Goal: Task Accomplishment & Management: Use online tool/utility

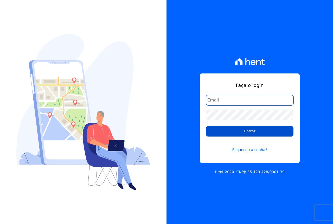
type input "[EMAIL_ADDRESS][DOMAIN_NAME]"
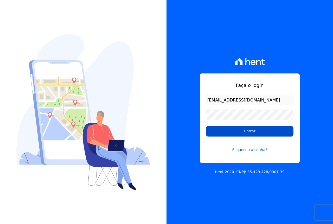
click at [232, 132] on input "Entrar" at bounding box center [249, 131] width 87 height 10
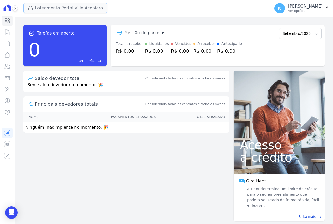
click at [68, 9] on button "Loteamento Portal Ville Acopiara" at bounding box center [65, 8] width 84 height 10
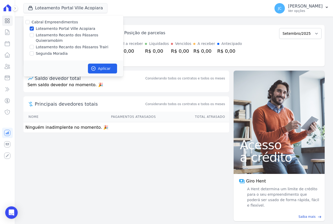
click at [63, 29] on label "Loteamento Portal Ville Acopiara" at bounding box center [65, 28] width 59 height 5
click at [34, 29] on input "Loteamento Portal Ville Acopiara" at bounding box center [32, 29] width 4 height 4
checkbox input "false"
click at [65, 36] on label "Loteamento Recanto dos Pássaros Quixeramobim" at bounding box center [79, 38] width 87 height 11
click at [34, 36] on input "Loteamento Recanto dos Pássaros Quixeramobim" at bounding box center [32, 35] width 4 height 4
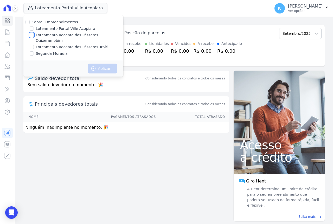
checkbox input "true"
click at [67, 44] on label "Loteamento Recanto dos Pássaros Trairi" at bounding box center [72, 46] width 73 height 5
click at [34, 45] on input "Loteamento Recanto dos Pássaros Trairi" at bounding box center [32, 47] width 4 height 4
checkbox input "true"
click at [101, 67] on button "Aplicar" at bounding box center [102, 69] width 29 height 10
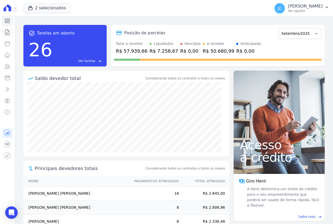
click at [9, 31] on icon at bounding box center [7, 32] width 4 height 5
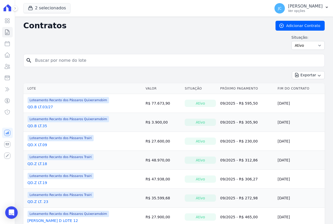
click at [46, 61] on input "search" at bounding box center [177, 60] width 290 height 10
type input "11"
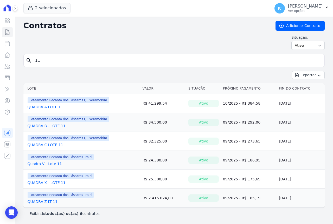
click at [49, 183] on link "QUADRA X - LOTE 11" at bounding box center [47, 182] width 38 height 5
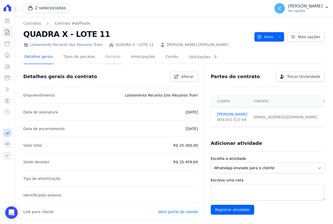
click at [106, 60] on link "Parcelas" at bounding box center [112, 57] width 17 height 14
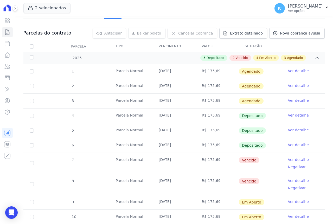
scroll to position [52, 0]
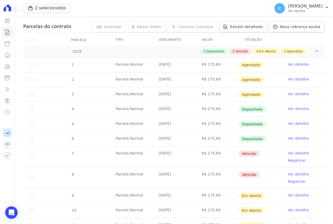
click at [291, 153] on link "Ver detalhe" at bounding box center [298, 153] width 21 height 5
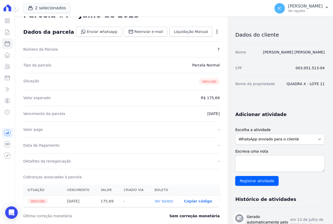
scroll to position [52, 0]
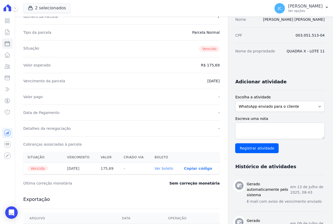
click at [154, 168] on link "Ver boleto" at bounding box center [163, 169] width 18 height 4
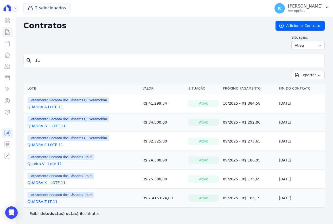
drag, startPoint x: 48, startPoint y: 63, endPoint x: 59, endPoint y: 62, distance: 10.5
click at [48, 63] on input "11" at bounding box center [177, 60] width 290 height 10
click at [63, 62] on input "11" at bounding box center [177, 60] width 290 height 10
type input "12"
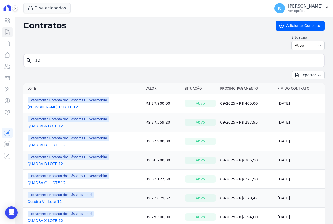
click at [50, 202] on link "Quadra V - Lote 12" at bounding box center [45, 201] width 34 height 5
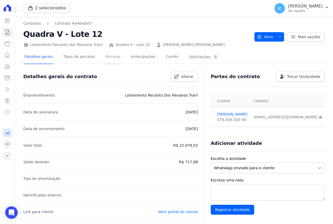
click at [106, 57] on link "Parcelas" at bounding box center [112, 57] width 17 height 14
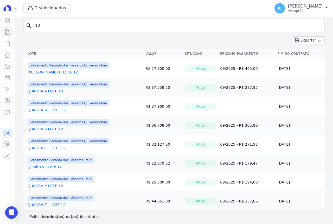
scroll to position [37, 0]
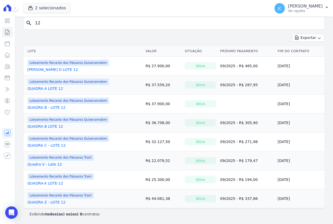
click at [53, 184] on link "QUADRA-X LOTE-12" at bounding box center [46, 183] width 36 height 5
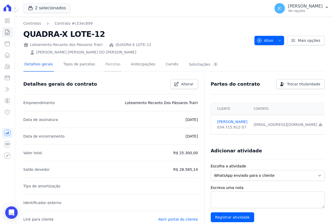
click at [107, 59] on link "Parcelas" at bounding box center [112, 65] width 17 height 14
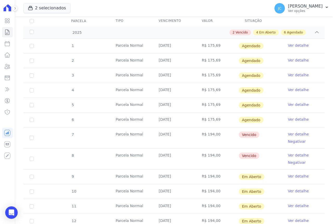
scroll to position [104, 0]
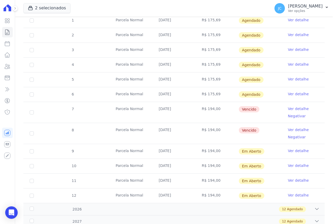
click at [290, 106] on link "Ver detalhe" at bounding box center [298, 108] width 21 height 5
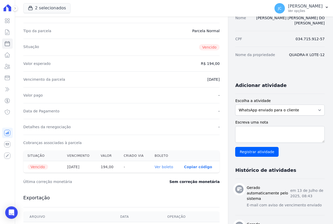
scroll to position [78, 0]
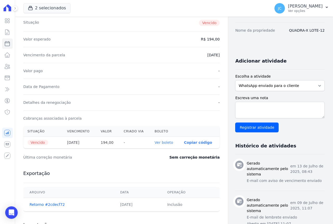
click at [159, 143] on link "Ver boleto" at bounding box center [163, 143] width 18 height 4
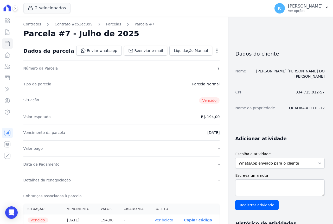
scroll to position [0, 0]
click at [10, 34] on icon at bounding box center [7, 32] width 6 height 6
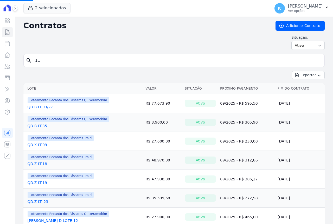
click at [47, 64] on input "11" at bounding box center [177, 60] width 290 height 10
type input "46"
click at [50, 64] on input "search" at bounding box center [177, 60] width 290 height 10
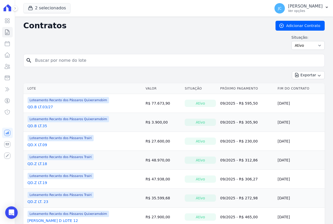
type input "46"
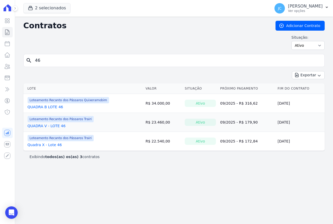
click at [45, 146] on link "Quadra X - Lote 46" at bounding box center [45, 144] width 34 height 5
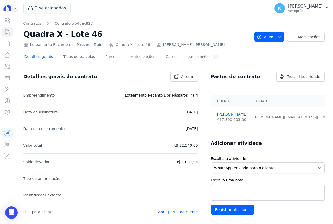
click at [115, 57] on div "Detalhes gerais Tipos de parcelas [GEOGRAPHIC_DATA] Antecipações [PERSON_NAME] …" at bounding box center [121, 57] width 196 height 14
click at [112, 59] on link "Parcelas" at bounding box center [112, 57] width 17 height 14
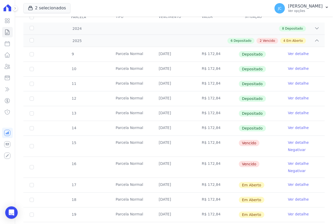
scroll to position [78, 0]
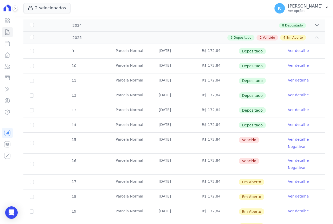
click at [293, 140] on link "Ver detalhe" at bounding box center [298, 139] width 21 height 5
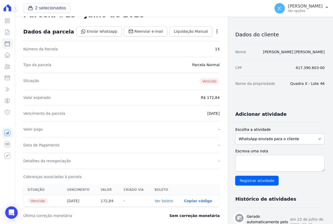
scroll to position [52, 0]
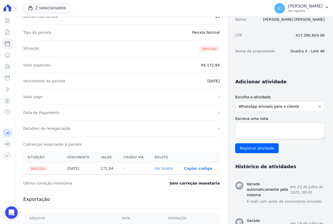
click at [157, 170] on link "Ver boleto" at bounding box center [163, 169] width 18 height 4
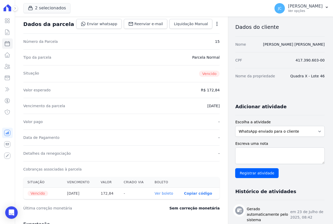
scroll to position [0, 0]
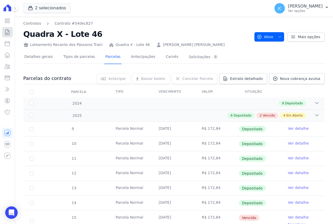
click at [8, 32] on icon at bounding box center [7, 32] width 6 height 6
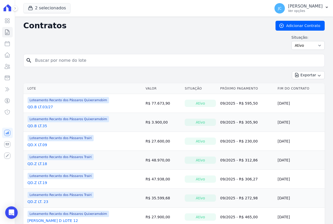
click at [44, 61] on input "search" at bounding box center [177, 60] width 290 height 10
type input "3"
type input "Z"
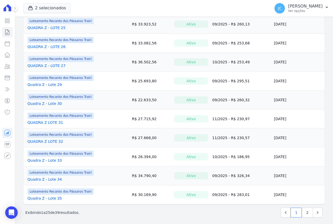
scroll to position [367, 0]
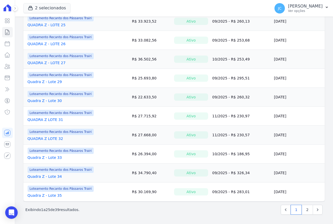
click at [39, 175] on link "Quadra Z - Lote 34" at bounding box center [45, 176] width 34 height 5
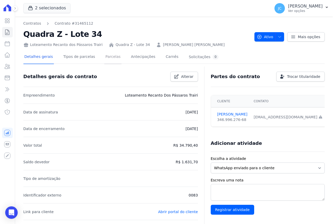
click at [109, 56] on link "Parcelas" at bounding box center [112, 57] width 17 height 14
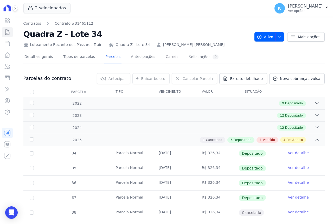
click at [165, 58] on link "Carnês" at bounding box center [172, 57] width 15 height 14
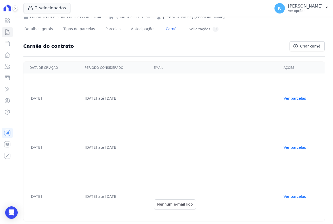
scroll to position [28, 0]
click at [296, 196] on link "Ver parcelas" at bounding box center [294, 196] width 22 height 4
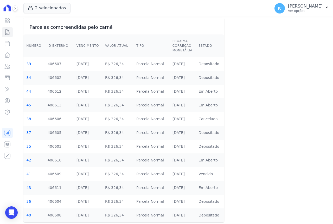
scroll to position [38, 0]
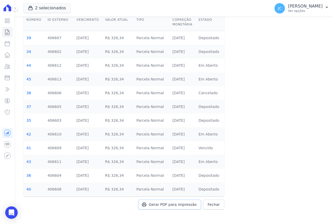
click at [173, 204] on span "Gerar PDF para impressão" at bounding box center [173, 204] width 48 height 5
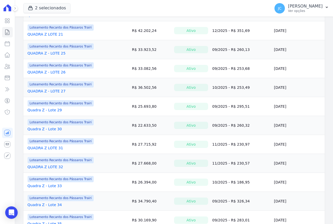
scroll to position [367, 0]
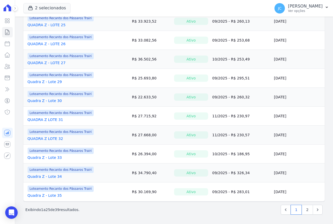
click at [50, 195] on link "Quadra Z - Lote 35" at bounding box center [45, 195] width 34 height 5
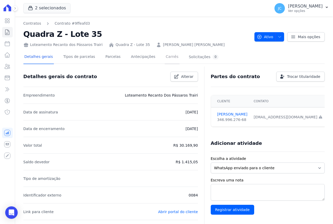
click at [165, 57] on link "Carnês" at bounding box center [172, 57] width 15 height 14
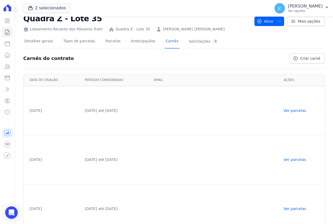
scroll to position [28, 0]
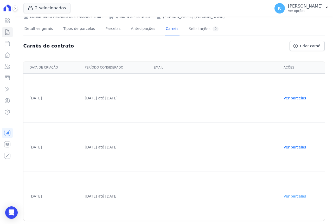
click at [300, 196] on link "Ver parcelas" at bounding box center [294, 196] width 22 height 4
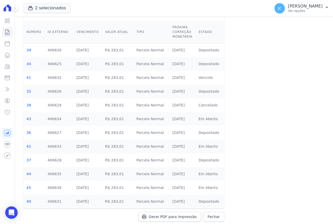
scroll to position [38, 0]
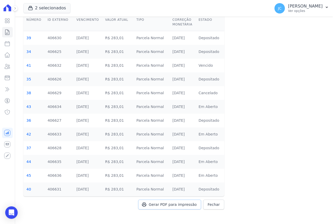
click at [177, 204] on span "Gerar PDF para impressão" at bounding box center [173, 204] width 48 height 5
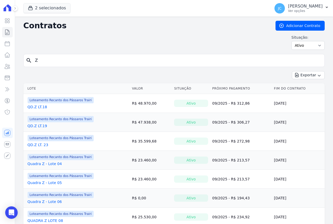
click at [50, 60] on input "Z" at bounding box center [177, 60] width 290 height 10
type input "36"
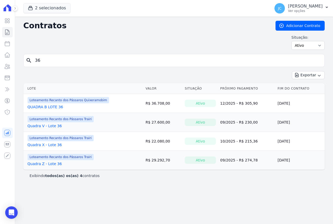
click at [47, 165] on link "Quadra Z - Lote 36" at bounding box center [45, 163] width 34 height 5
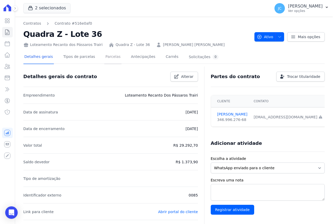
click at [104, 55] on link "Parcelas" at bounding box center [112, 57] width 17 height 14
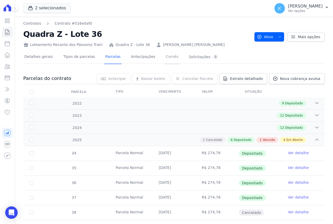
click at [165, 57] on link "Carnês" at bounding box center [172, 57] width 15 height 14
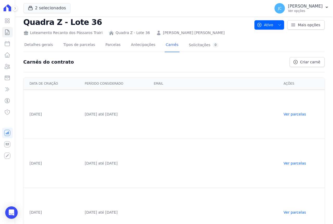
scroll to position [28, 0]
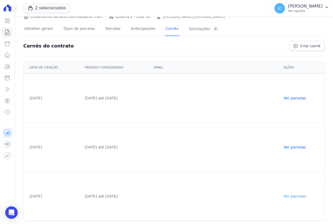
click at [291, 196] on link "Ver parcelas" at bounding box center [294, 196] width 22 height 4
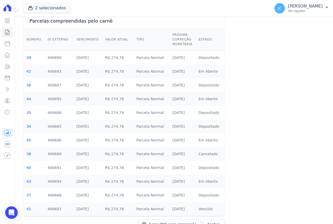
scroll to position [38, 0]
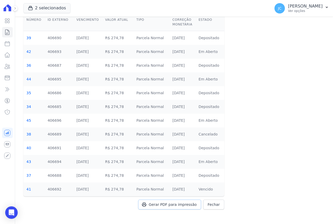
click at [173, 203] on span "Gerar PDF para impressão" at bounding box center [173, 204] width 48 height 5
